Goal: Information Seeking & Learning: Learn about a topic

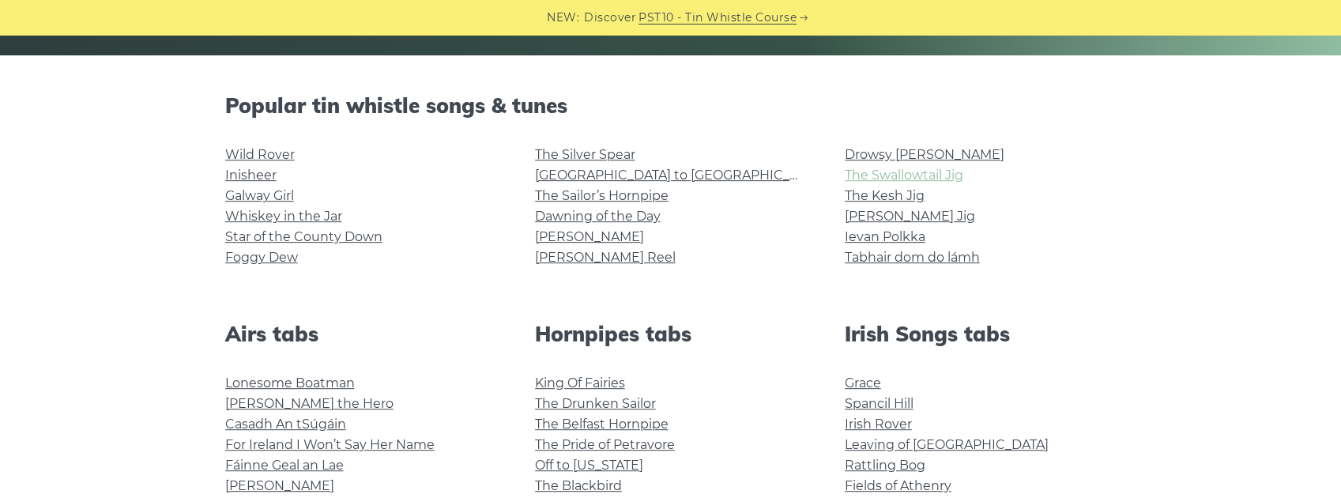
scroll to position [421, 0]
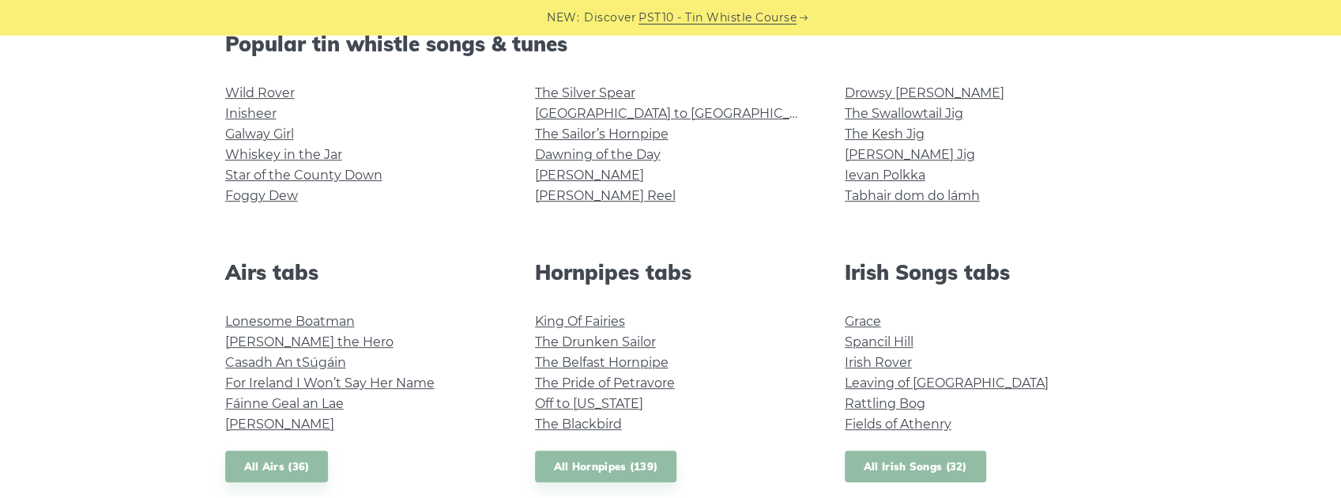
click at [898, 477] on link "All Irish Songs (32)" at bounding box center [915, 466] width 141 height 32
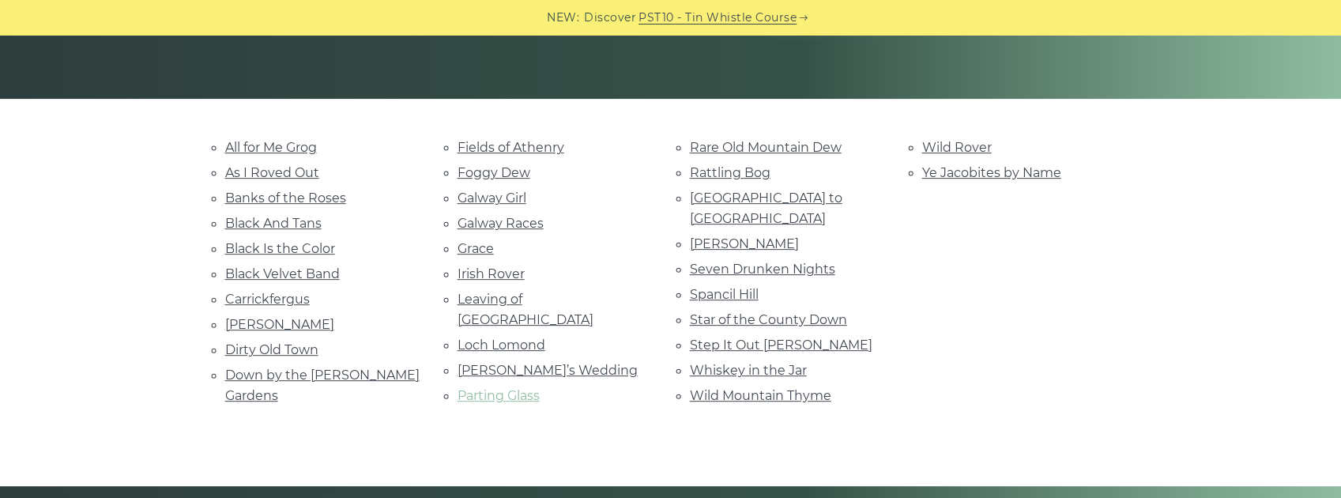
click at [506, 388] on link "Parting Glass" at bounding box center [498, 395] width 82 height 15
click at [727, 262] on link "Seven Drunken Nights" at bounding box center [762, 269] width 145 height 15
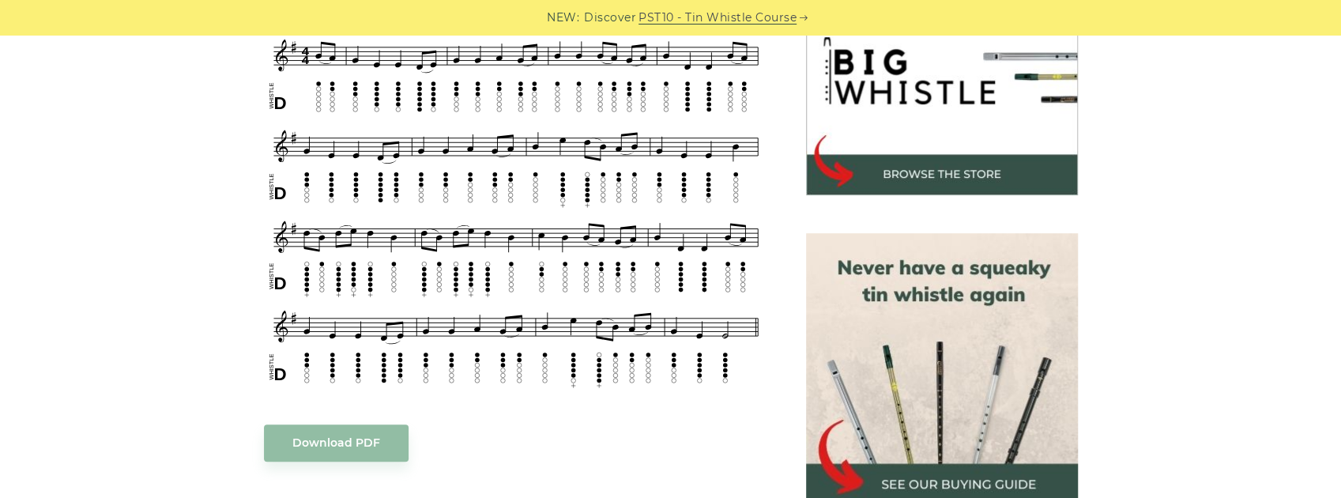
scroll to position [474, 0]
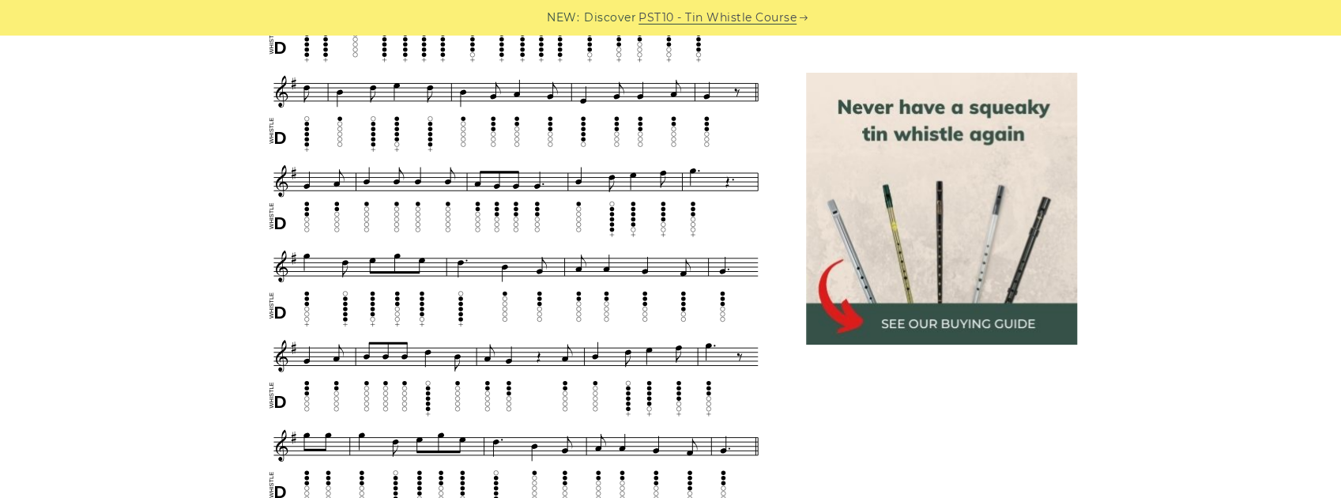
scroll to position [842, 0]
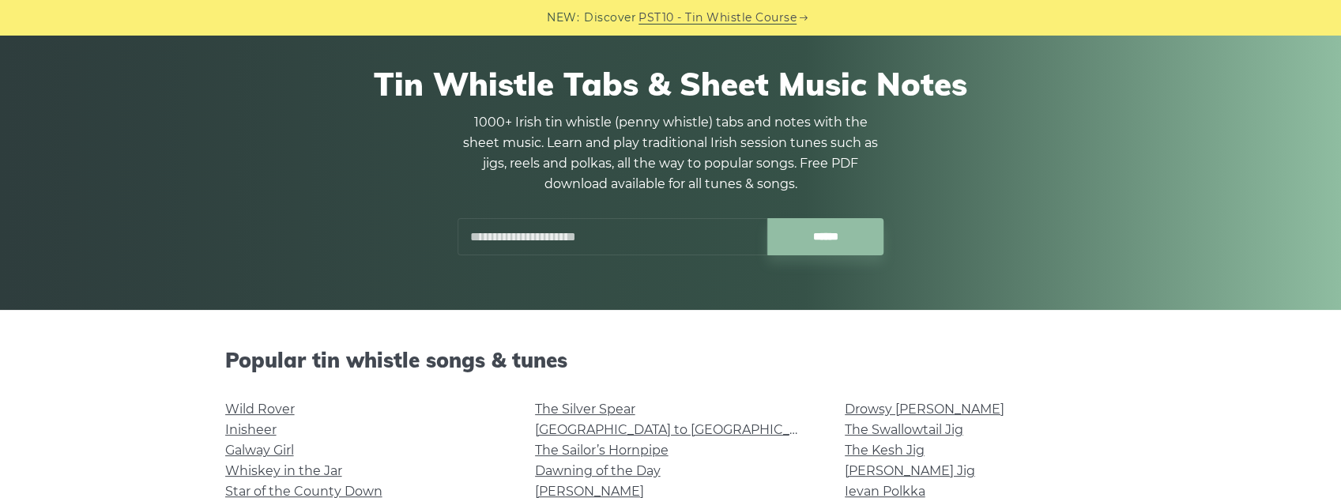
scroll to position [263, 0]
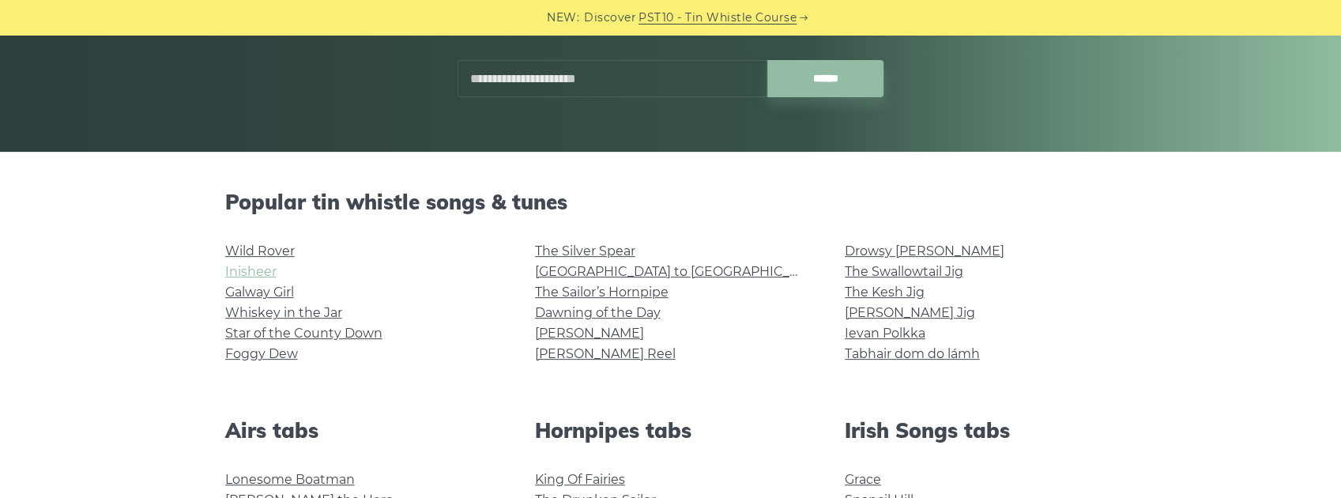
click at [253, 273] on link "Inisheer" at bounding box center [250, 271] width 51 height 15
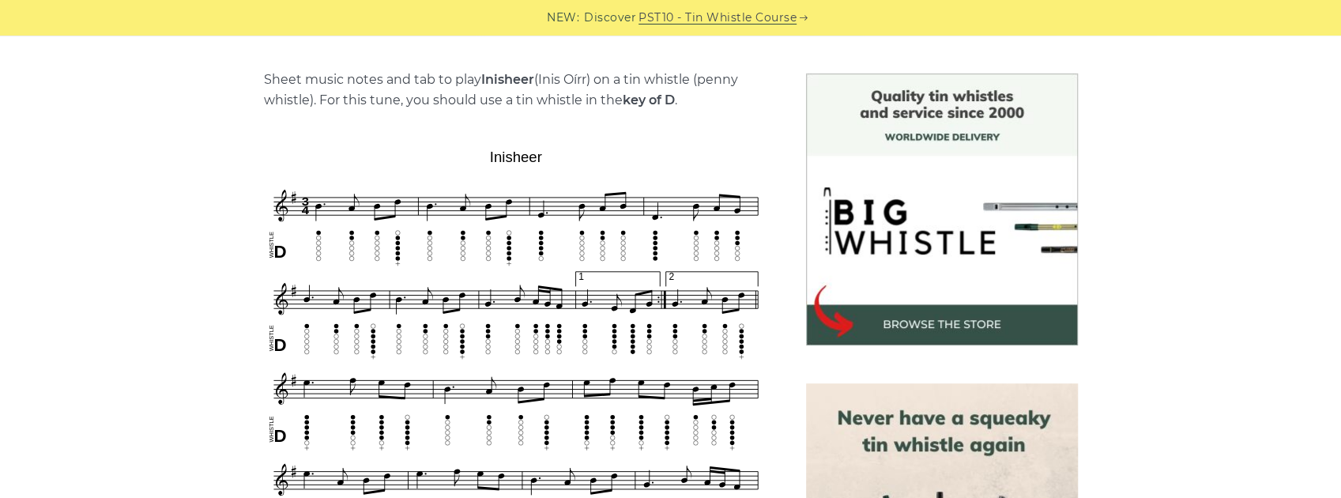
scroll to position [474, 0]
